Goal: Task Accomplishment & Management: Use online tool/utility

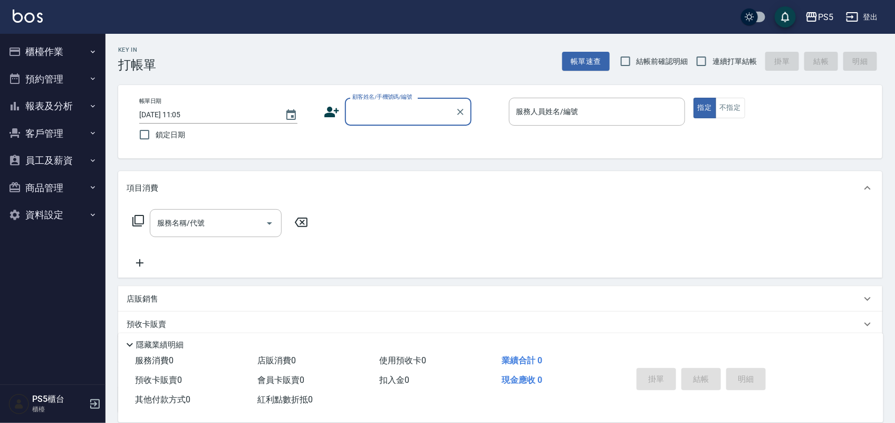
click at [397, 114] on input "顧客姓名/手機號碼/編號" at bounding box center [400, 111] width 101 height 18
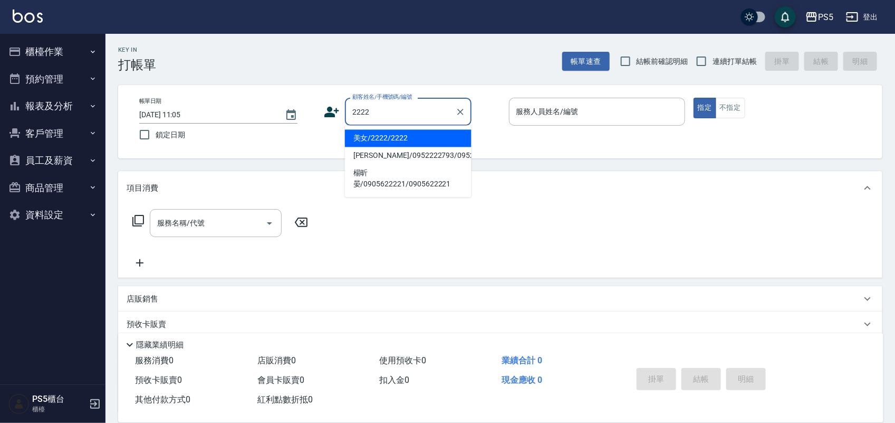
click at [392, 136] on li "美女/2222/2222" at bounding box center [408, 138] width 127 height 17
type input "美女/2222/2222"
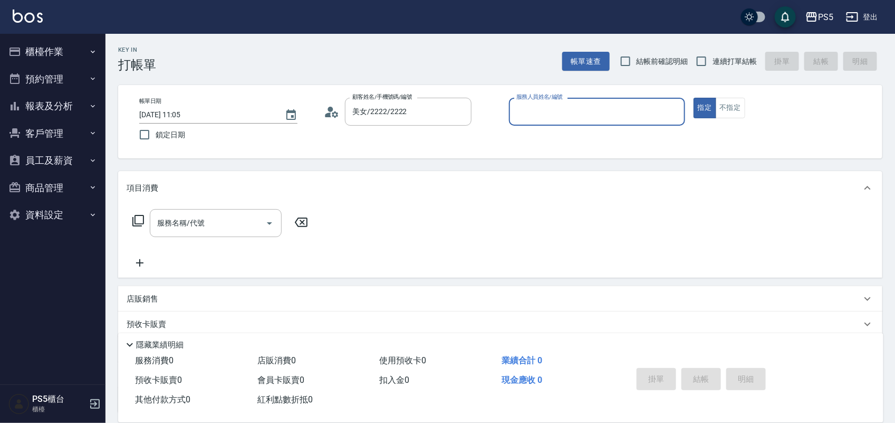
click at [549, 109] on input "服務人員姓名/編號" at bounding box center [597, 111] width 167 height 18
type input "咚咚-30"
type button "true"
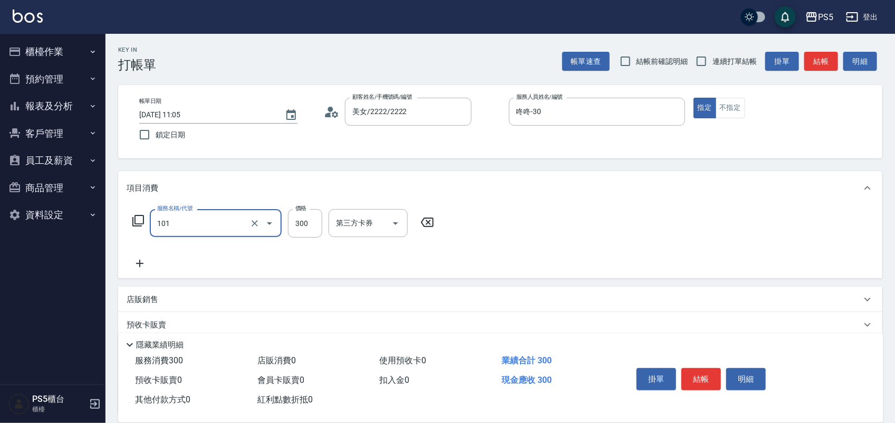
type input "洗髮(101)"
click at [702, 375] on button "結帳" at bounding box center [702, 379] width 40 height 22
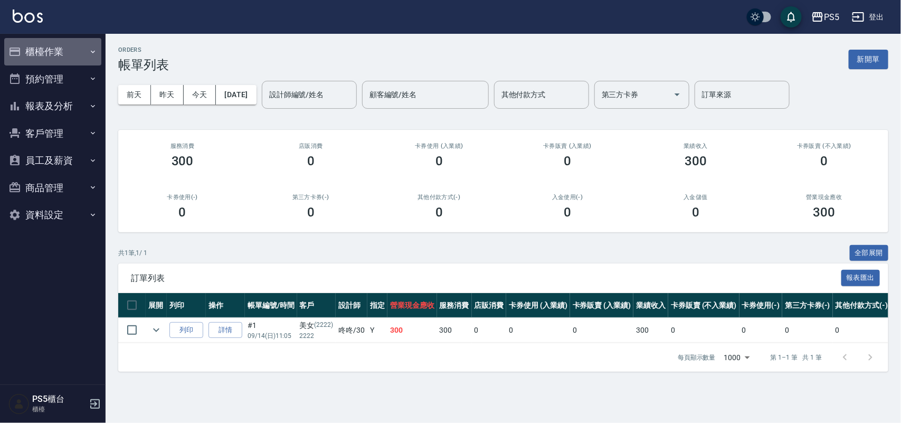
click at [56, 46] on button "櫃檯作業" at bounding box center [52, 51] width 97 height 27
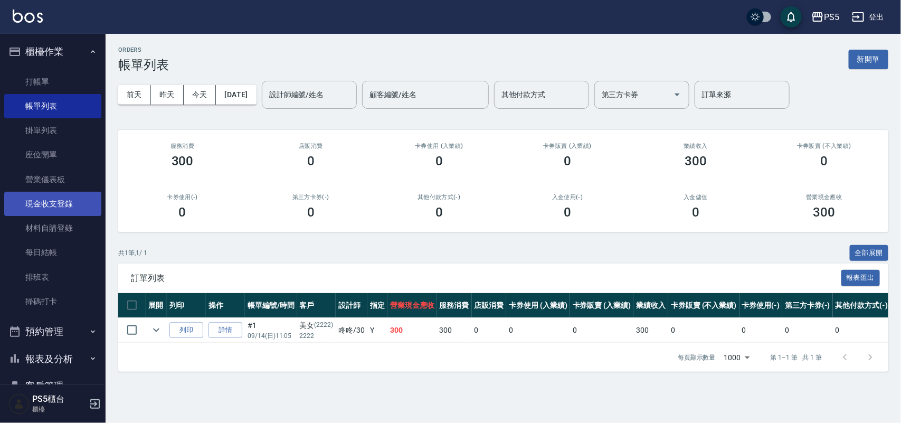
click at [39, 204] on link "現金收支登錄" at bounding box center [52, 204] width 97 height 24
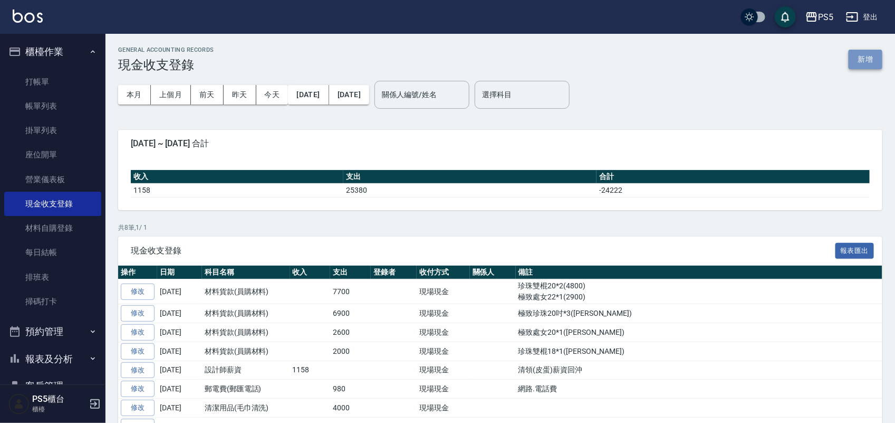
click at [865, 56] on button "新增" at bounding box center [866, 60] width 34 height 20
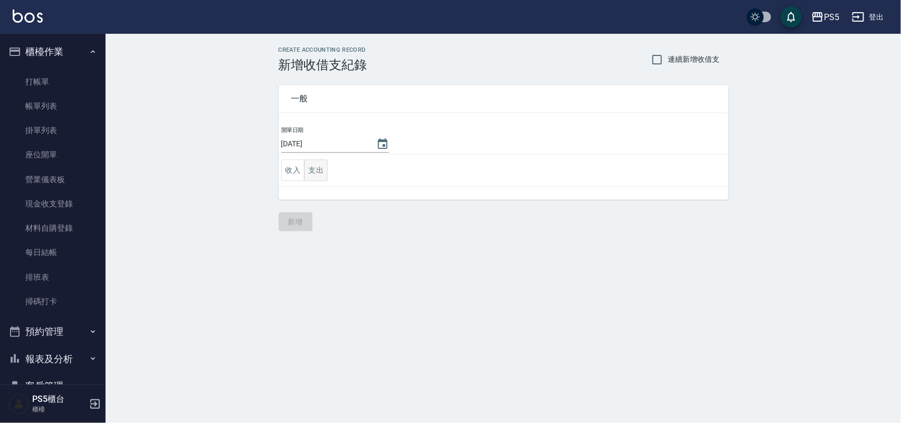
click at [318, 164] on button "支出" at bounding box center [316, 170] width 24 height 22
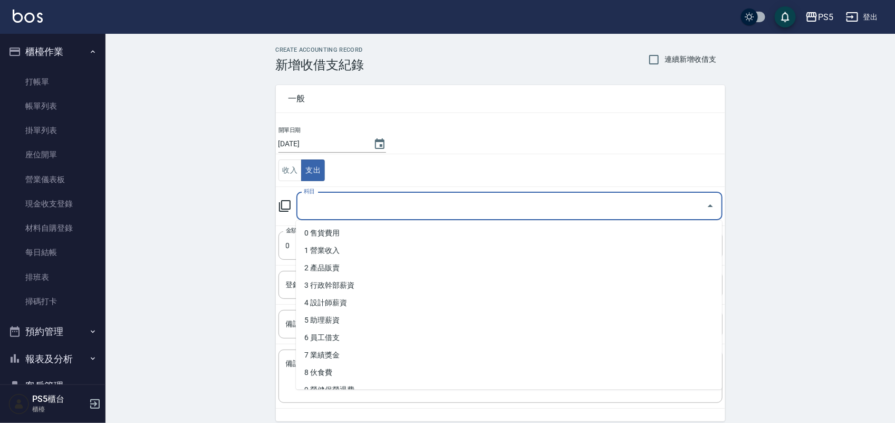
click at [320, 212] on input "科目" at bounding box center [501, 206] width 401 height 18
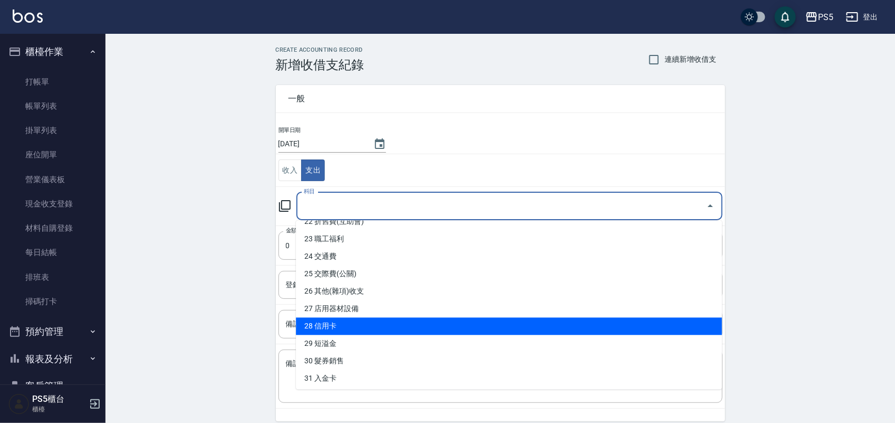
scroll to position [396, 0]
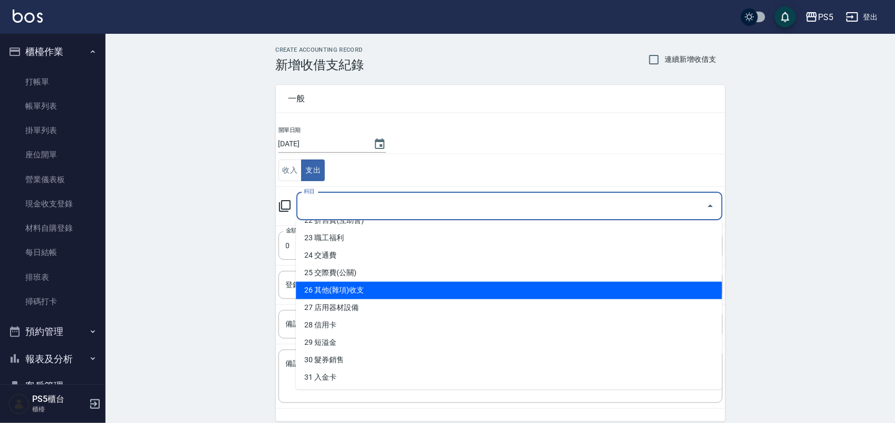
click at [417, 292] on li "26 其他(雜項)收支" at bounding box center [509, 290] width 426 height 17
type input "26 其他(雜項)收支"
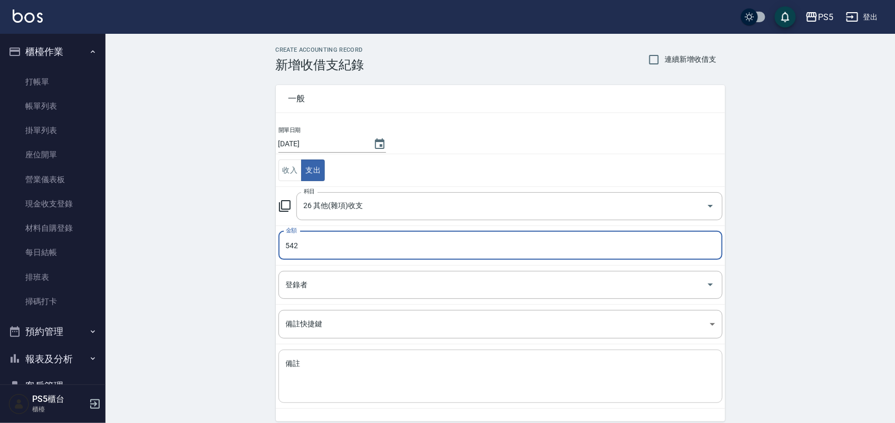
type input "542"
click at [291, 362] on textarea "備註" at bounding box center [501, 376] width 430 height 36
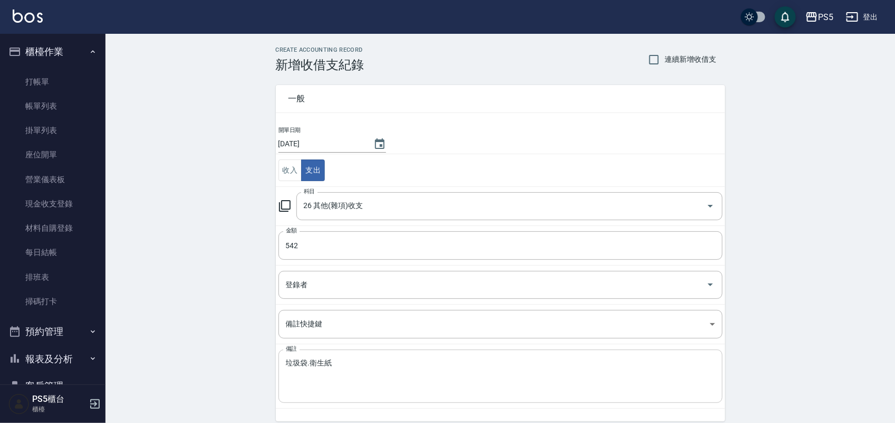
click at [280, 359] on div "垃圾袋.衛生紙 x 備註" at bounding box center [501, 375] width 444 height 53
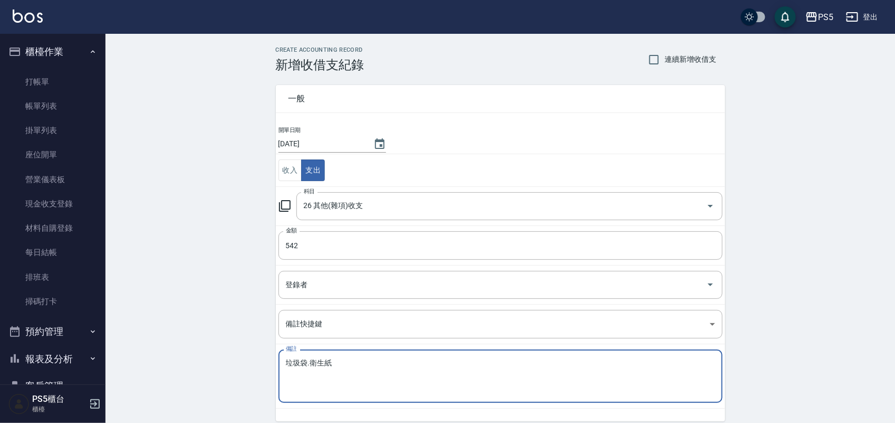
click at [307, 361] on textarea "垃圾袋.衛生紙" at bounding box center [501, 376] width 430 height 36
type textarea "垃圾袋大.小.衛生紙"
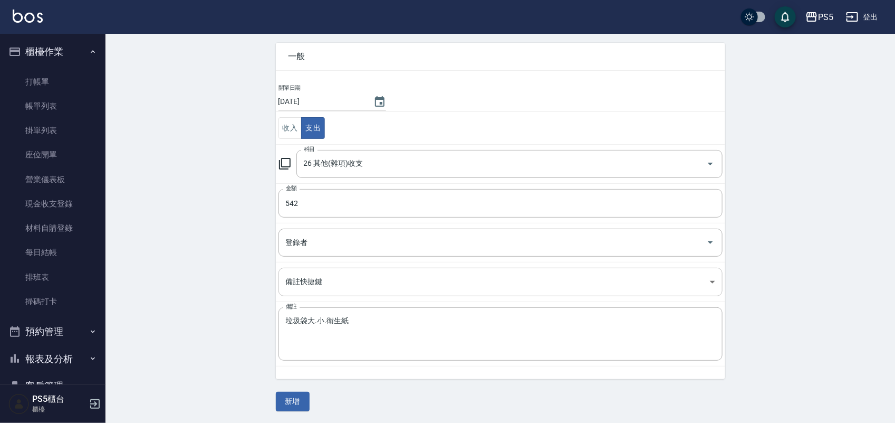
scroll to position [44, 0]
click at [289, 396] on button "新增" at bounding box center [293, 400] width 34 height 20
